Goal: Find specific page/section: Find specific page/section

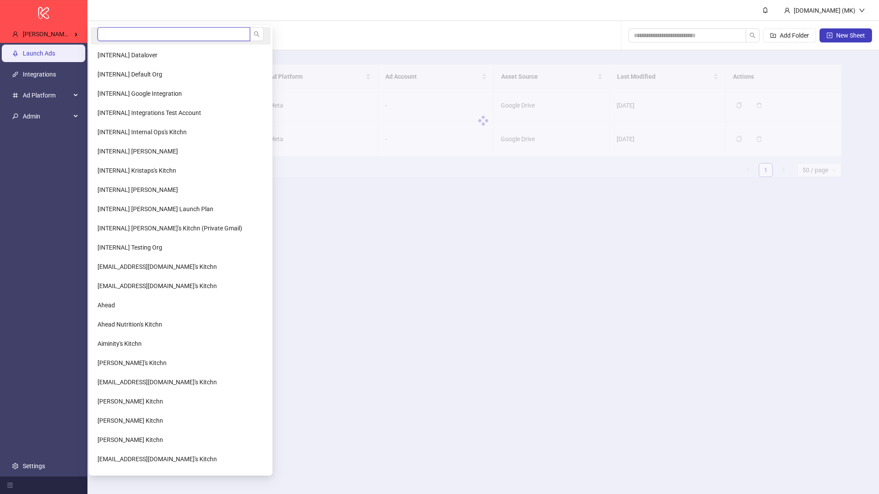
click at [119, 30] on input "search" at bounding box center [174, 34] width 153 height 14
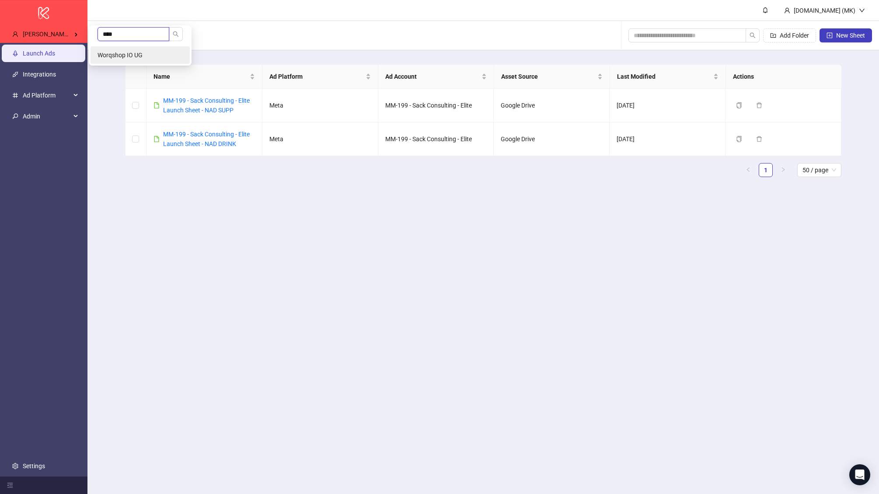
type input "****"
click at [134, 52] on span "Worqshop IO UG" at bounding box center [120, 55] width 45 height 7
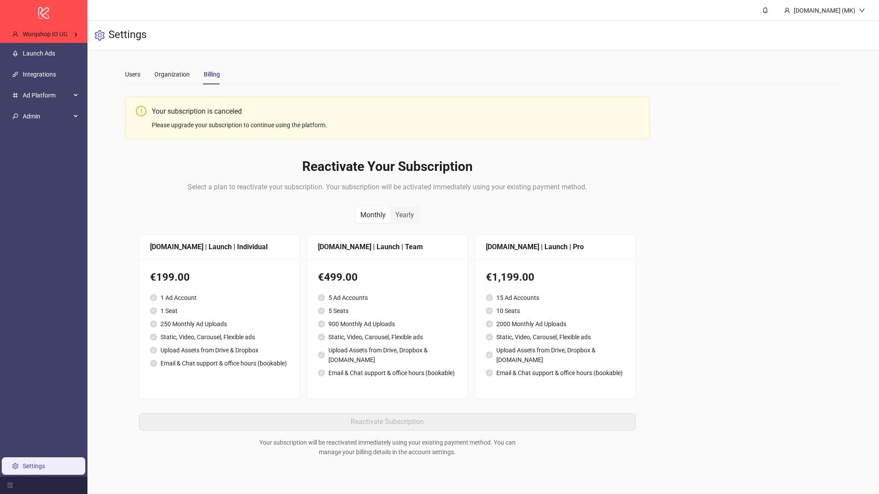
click at [252, 333] on li "Static, Video, Carousel, Flexible ads" at bounding box center [219, 337] width 139 height 10
